Goal: Task Accomplishment & Management: Manage account settings

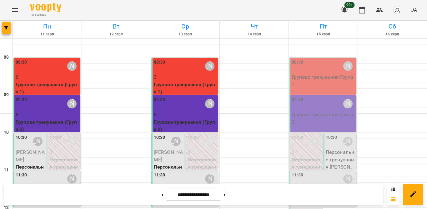
scroll to position [103, 0]
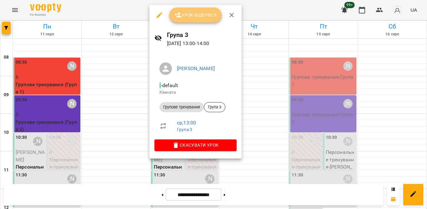
click at [200, 18] on span "Урок відбувся" at bounding box center [195, 15] width 43 height 8
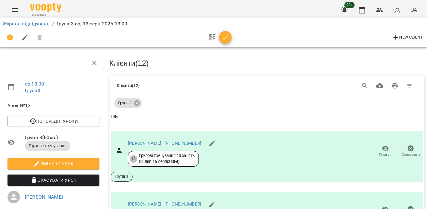
scroll to position [276, 0]
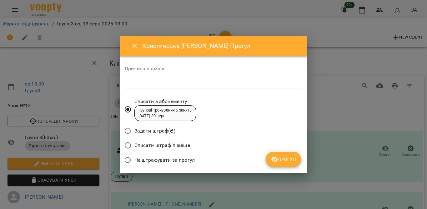
click at [173, 160] on span "Не штрафувати за прогул" at bounding box center [164, 160] width 60 height 8
click at [273, 157] on icon "submit" at bounding box center [275, 159] width 8 height 8
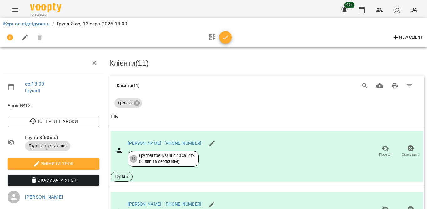
scroll to position [335, 0]
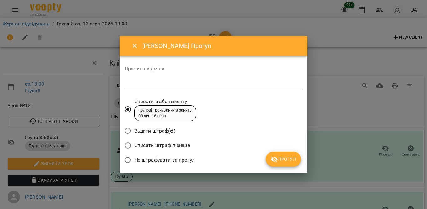
click at [185, 156] on span "Не штрафувати за прогул" at bounding box center [164, 160] width 60 height 8
drag, startPoint x: 286, startPoint y: 158, endPoint x: 299, endPoint y: 152, distance: 13.8
click at [287, 158] on span "Прогул" at bounding box center [283, 159] width 25 height 8
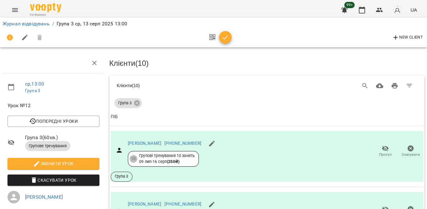
scroll to position [392, 0]
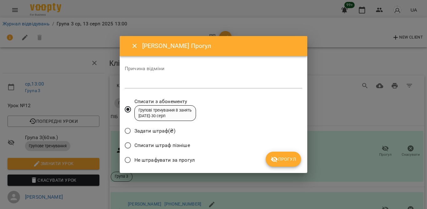
click at [138, 156] on span "Не штрафувати за прогул" at bounding box center [164, 160] width 60 height 8
click at [284, 154] on button "Прогул" at bounding box center [283, 158] width 35 height 15
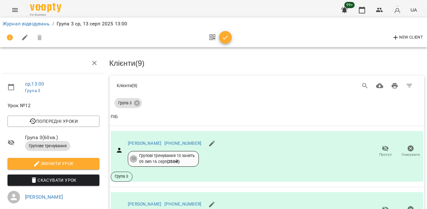
scroll to position [494, 0]
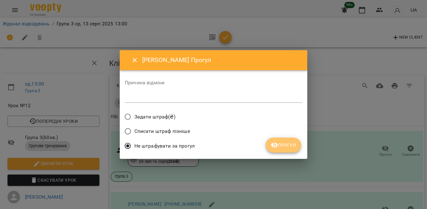
click at [289, 144] on span "Прогул" at bounding box center [283, 145] width 25 height 8
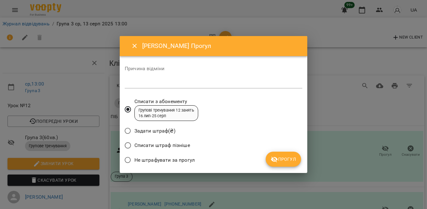
click at [178, 159] on span "Не штрафувати за прогул" at bounding box center [164, 160] width 60 height 8
click at [283, 159] on span "Прогул" at bounding box center [283, 159] width 25 height 8
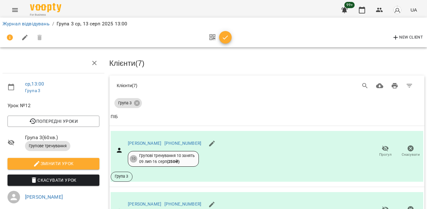
scroll to position [582, 0]
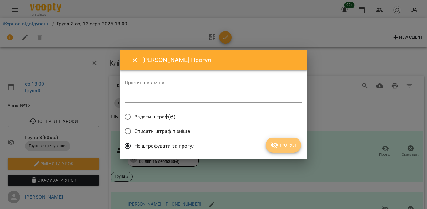
click at [291, 143] on span "Прогул" at bounding box center [283, 145] width 25 height 8
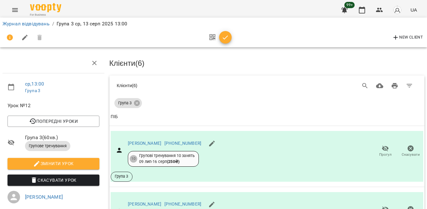
click at [224, 34] on icon "button" at bounding box center [226, 38] width 8 height 8
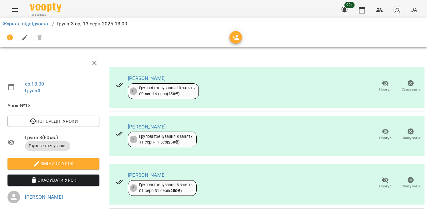
scroll to position [354, 0]
click at [364, 6] on icon "button" at bounding box center [362, 10] width 8 height 8
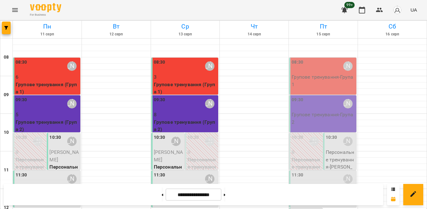
scroll to position [125, 0]
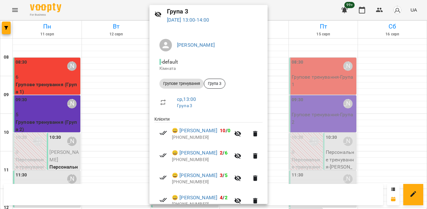
scroll to position [5, 0]
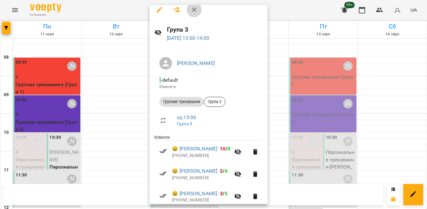
click at [196, 10] on icon "button" at bounding box center [194, 10] width 8 height 8
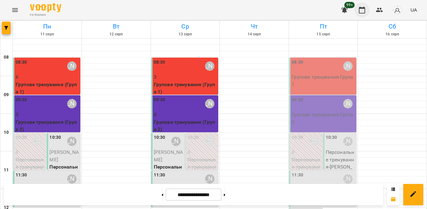
click at [361, 13] on icon "button" at bounding box center [362, 10] width 6 height 7
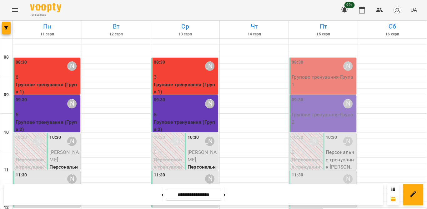
scroll to position [31, 0]
click at [377, 6] on button "button" at bounding box center [379, 10] width 15 height 15
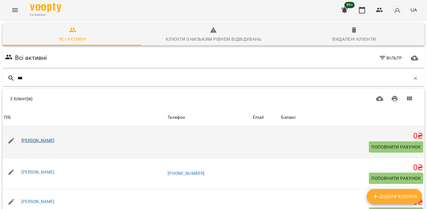
type input "***"
click at [35, 139] on link "[PERSON_NAME]" at bounding box center [37, 140] width 33 height 5
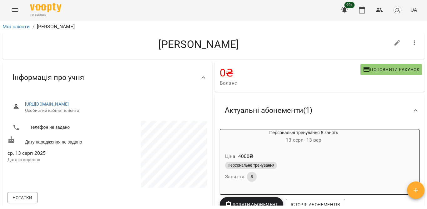
click at [396, 41] on button "button" at bounding box center [397, 42] width 15 height 15
select select "**"
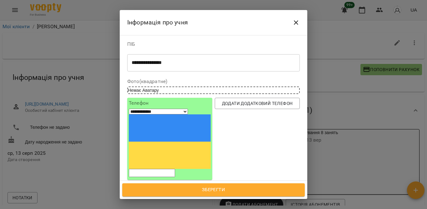
click at [152, 169] on input "tel" at bounding box center [152, 173] width 46 height 8
type input "**********"
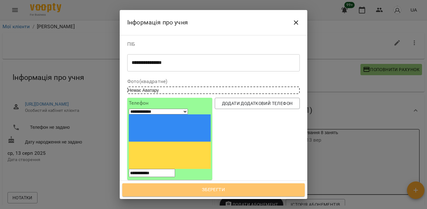
click at [195, 189] on span "Зберегти" at bounding box center [213, 189] width 169 height 8
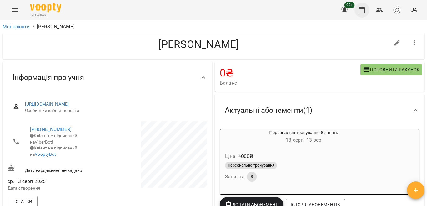
click at [363, 12] on icon "button" at bounding box center [362, 10] width 8 height 8
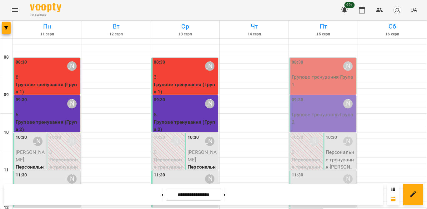
scroll to position [183, 0]
click at [225, 194] on icon at bounding box center [225, 194] width 2 height 3
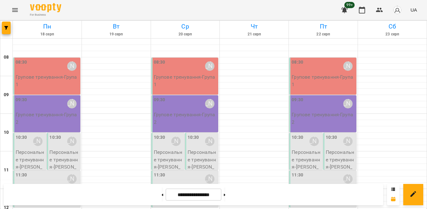
scroll to position [246, 0]
click at [162, 194] on button at bounding box center [163, 194] width 2 height 14
type input "**********"
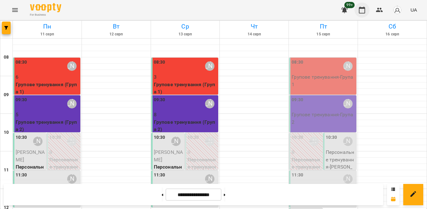
click at [361, 8] on icon "button" at bounding box center [362, 10] width 6 height 7
click at [364, 9] on icon "button" at bounding box center [362, 10] width 8 height 8
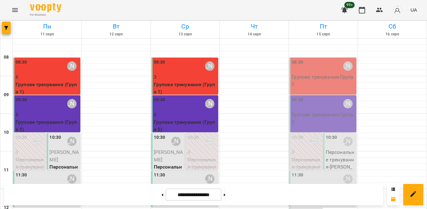
scroll to position [219, 0]
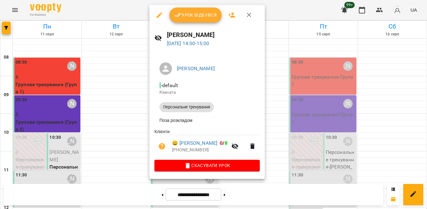
click at [253, 12] on icon "button" at bounding box center [249, 15] width 8 height 8
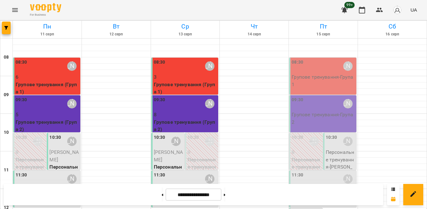
scroll to position [164, 0]
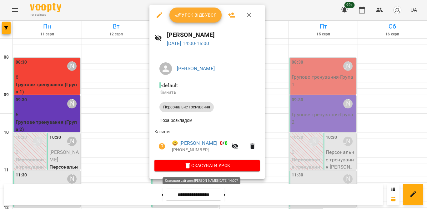
click at [194, 167] on span "Скасувати Урок" at bounding box center [206, 165] width 95 height 8
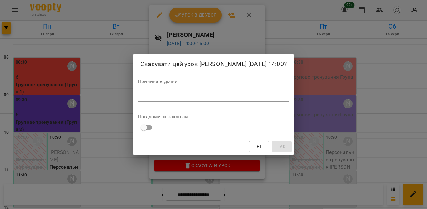
click at [256, 98] on textarea at bounding box center [213, 96] width 151 height 6
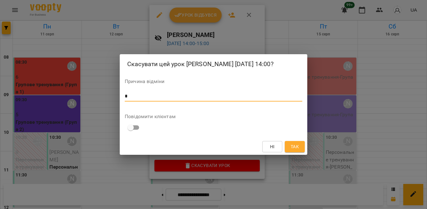
type textarea "*"
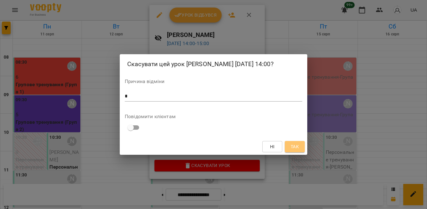
click at [295, 149] on span "Так" at bounding box center [295, 147] width 8 height 8
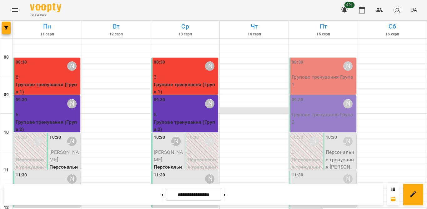
scroll to position [8, 0]
click at [220, 170] on div at bounding box center [254, 173] width 69 height 6
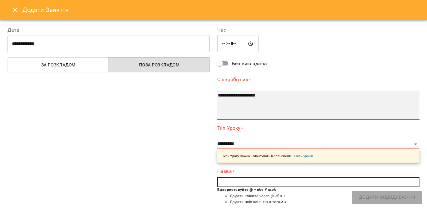
select select "**********"
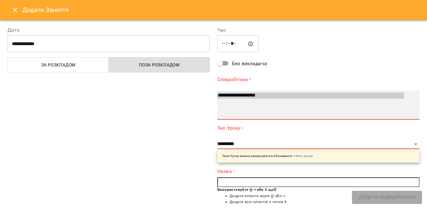
click at [234, 92] on option "**********" at bounding box center [310, 95] width 187 height 6
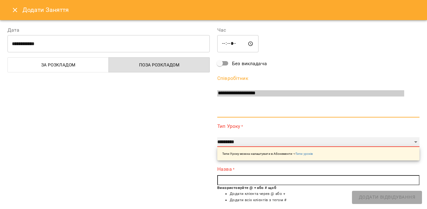
click at [235, 140] on select "**********" at bounding box center [318, 142] width 202 height 10
select select "**********"
click at [217, 137] on select "**********" at bounding box center [318, 142] width 202 height 10
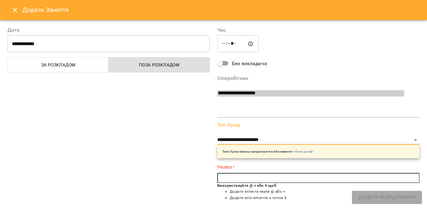
click at [232, 176] on input "text" at bounding box center [318, 178] width 202 height 10
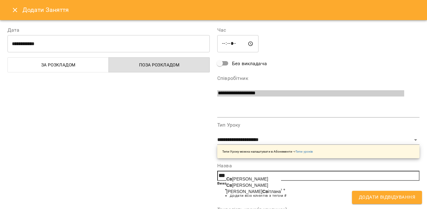
click at [239, 176] on span "Св ітлана Перчиць" at bounding box center [247, 178] width 42 height 5
type input "**********"
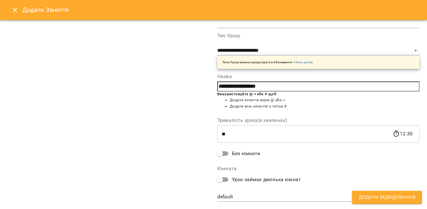
scroll to position [103, 0]
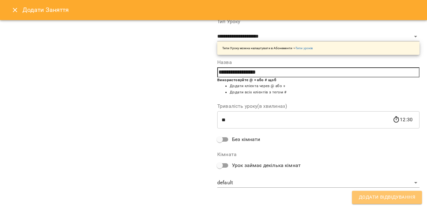
click at [368, 198] on span "Додати Відвідування" at bounding box center [387, 197] width 56 height 8
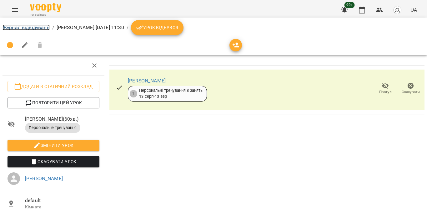
click at [27, 29] on link "Журнал відвідувань" at bounding box center [26, 27] width 47 height 6
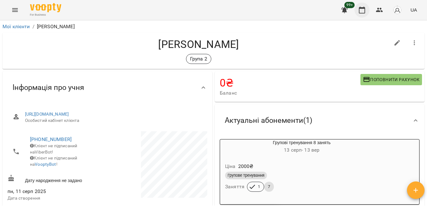
click at [360, 8] on icon "button" at bounding box center [362, 10] width 6 height 7
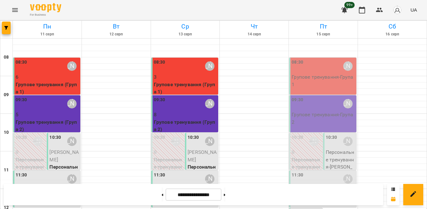
scroll to position [31, 0]
click at [172, 193] on p "Персональне тренування" at bounding box center [185, 197] width 63 height 8
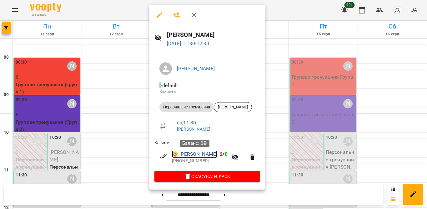
click at [179, 156] on link "😀 Світлана Сніжко" at bounding box center [194, 154] width 45 height 8
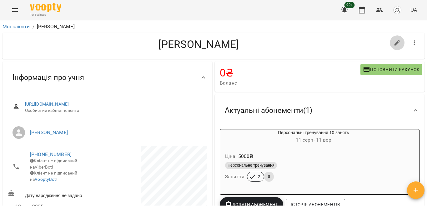
click at [397, 41] on button "button" at bounding box center [397, 42] width 15 height 15
select select "**"
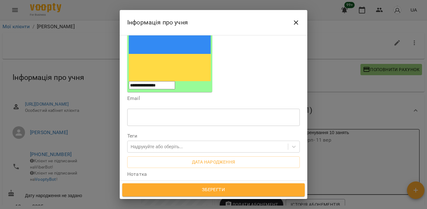
scroll to position [94, 0]
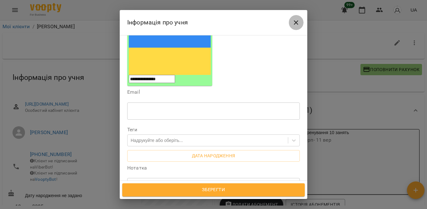
click at [295, 23] on icon "Close" at bounding box center [296, 23] width 8 height 8
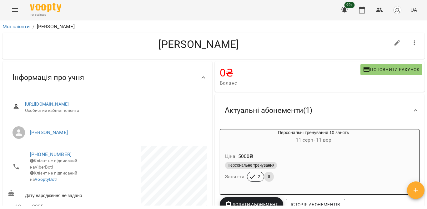
click at [14, 30] on li "Мої клієнти" at bounding box center [17, 27] width 28 height 8
click at [14, 26] on link "Мої клієнти" at bounding box center [17, 26] width 28 height 6
